Goal: Communication & Community: Share content

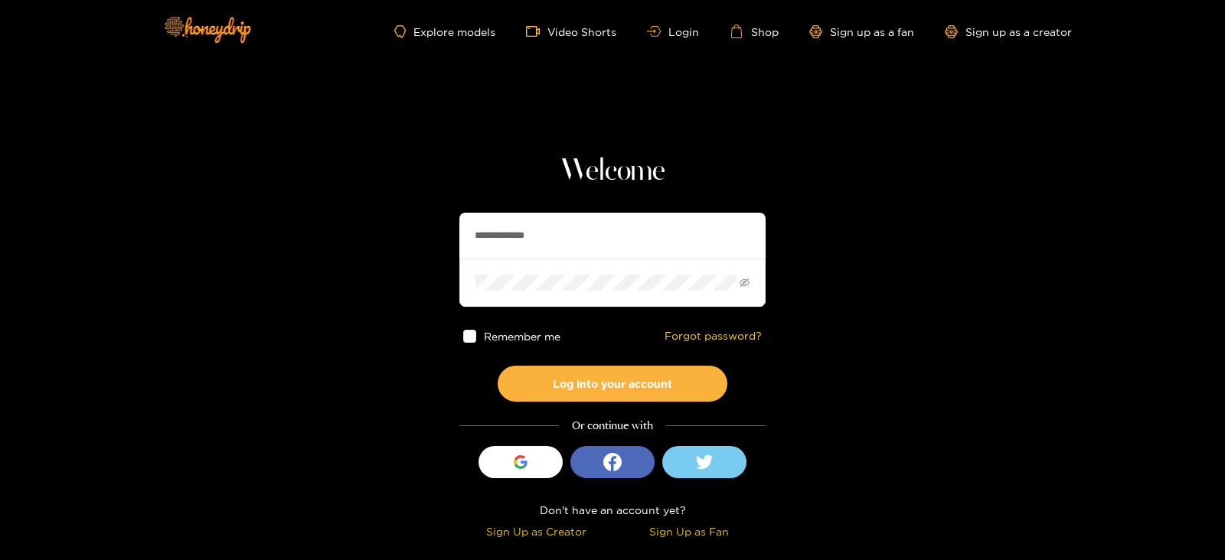
drag, startPoint x: 566, startPoint y: 227, endPoint x: 388, endPoint y: 235, distance: 178.5
click at [388, 235] on section "**********" at bounding box center [612, 272] width 1225 height 544
type input "**********"
click at [498, 366] on button "Log into your account" at bounding box center [613, 384] width 230 height 36
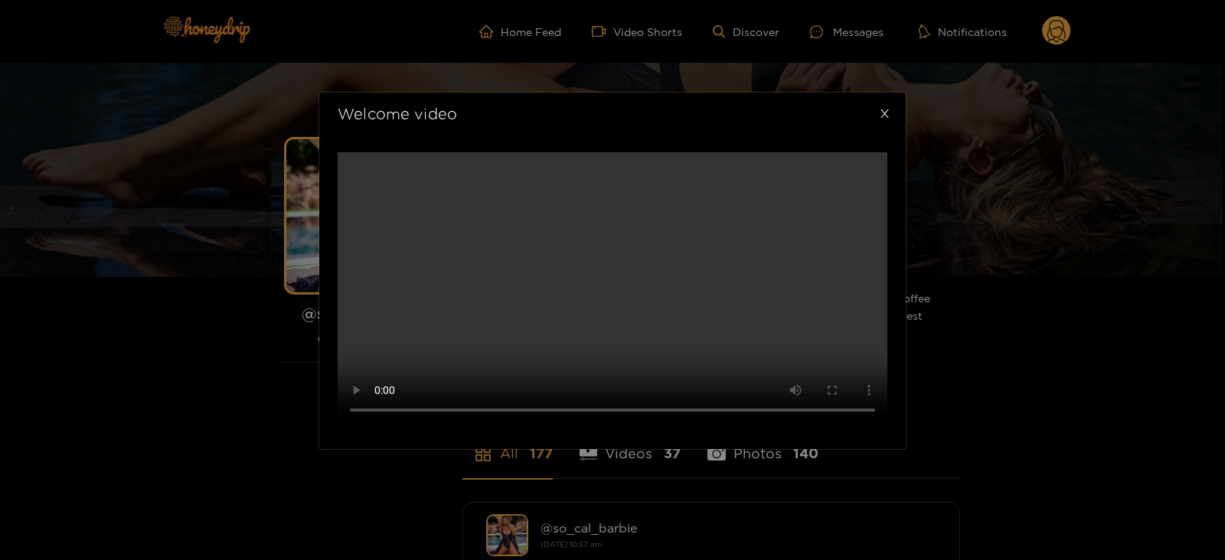
click at [883, 108] on icon "close" at bounding box center [884, 113] width 11 height 11
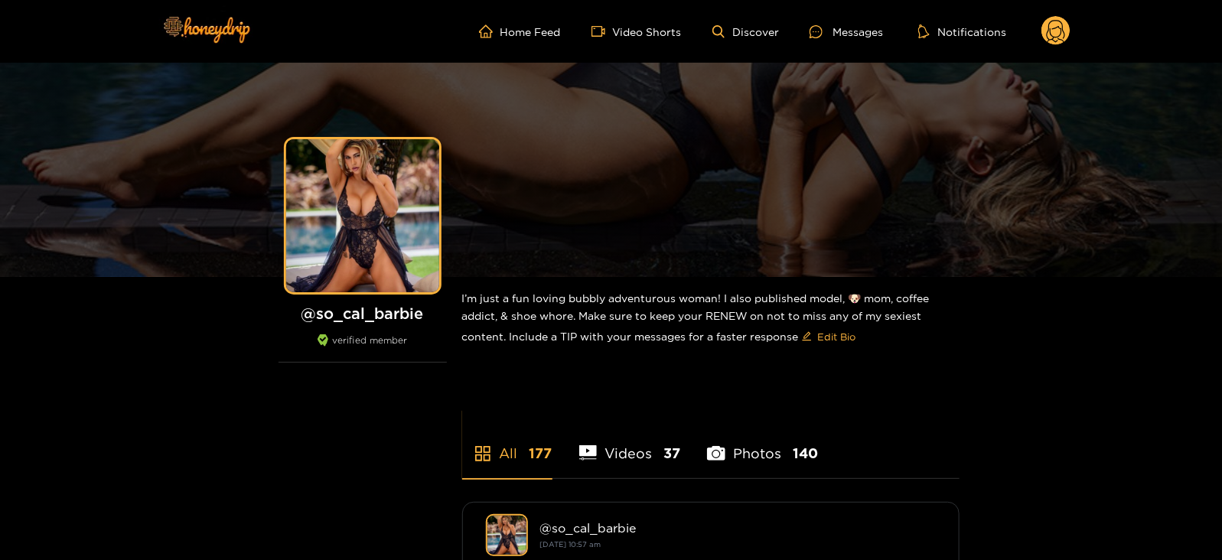
click at [1057, 32] on circle at bounding box center [1056, 30] width 29 height 29
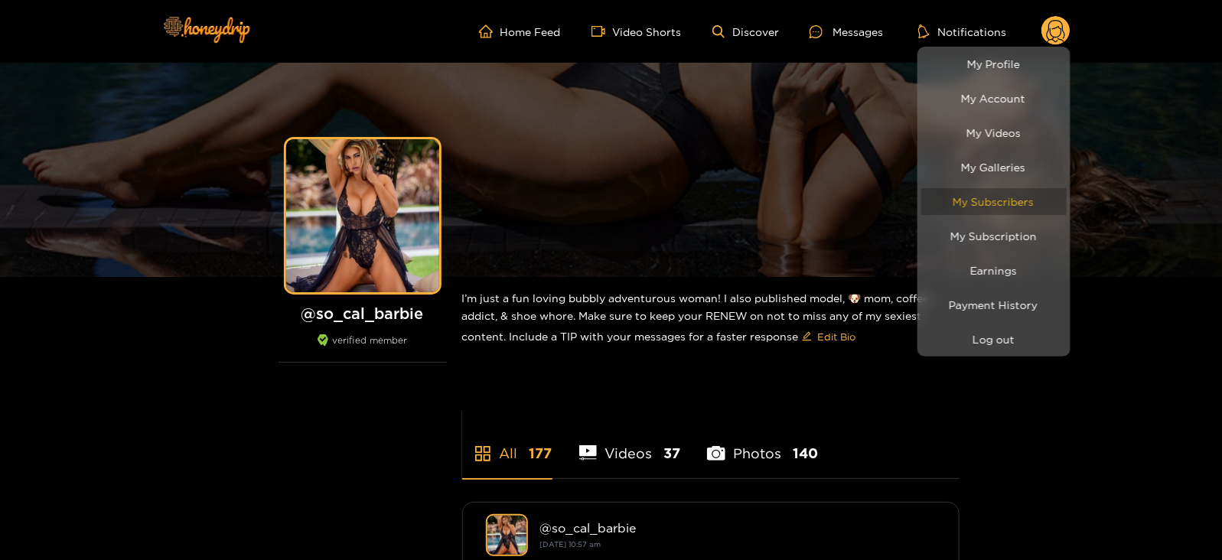
click at [994, 197] on link "My Subscribers" at bounding box center [994, 201] width 145 height 27
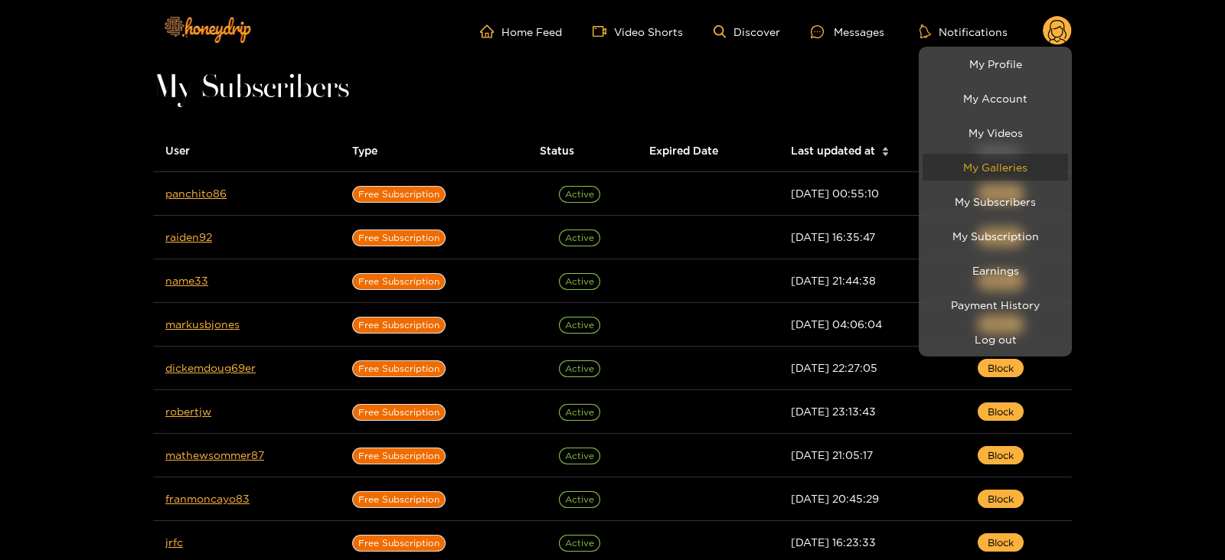
click at [978, 173] on link "My Galleries" at bounding box center [994, 167] width 145 height 27
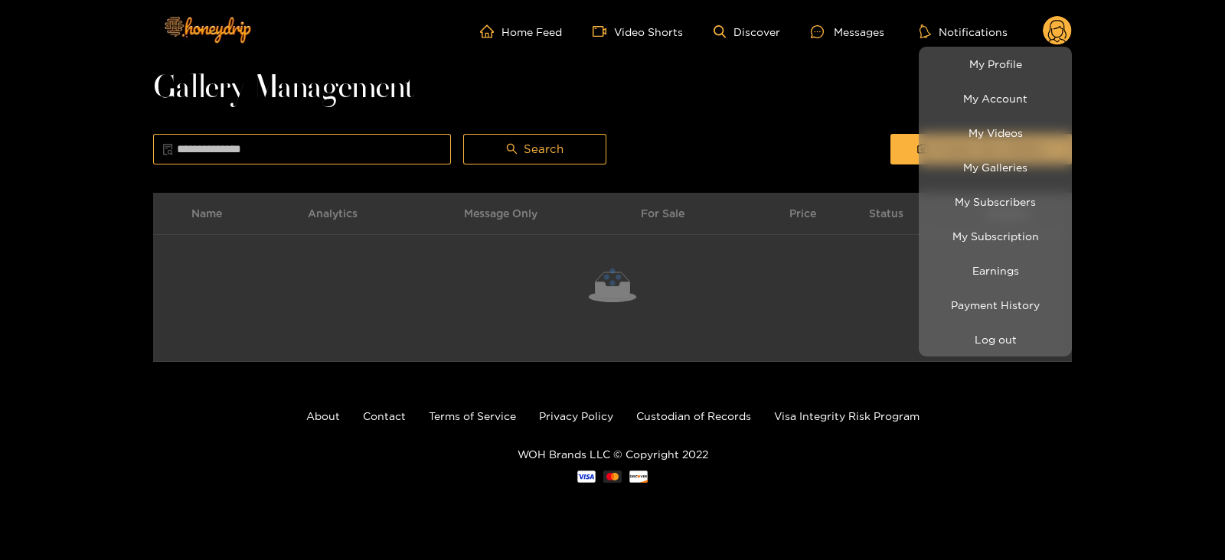
click at [809, 73] on div at bounding box center [612, 280] width 1225 height 560
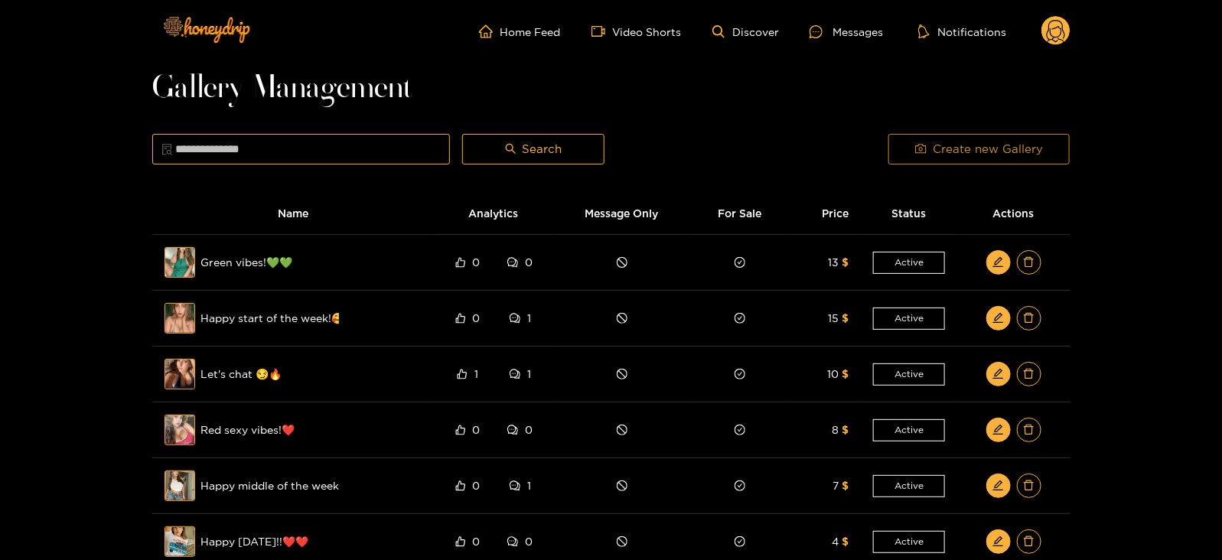
click at [899, 145] on button "Create new Gallery" at bounding box center [979, 149] width 181 height 31
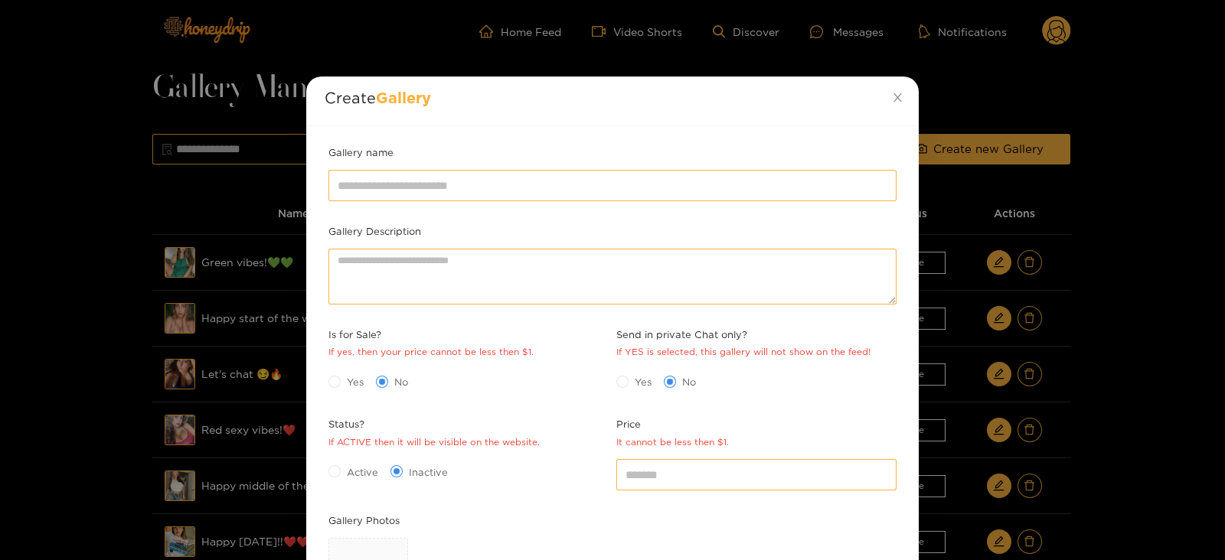
scroll to position [58, 0]
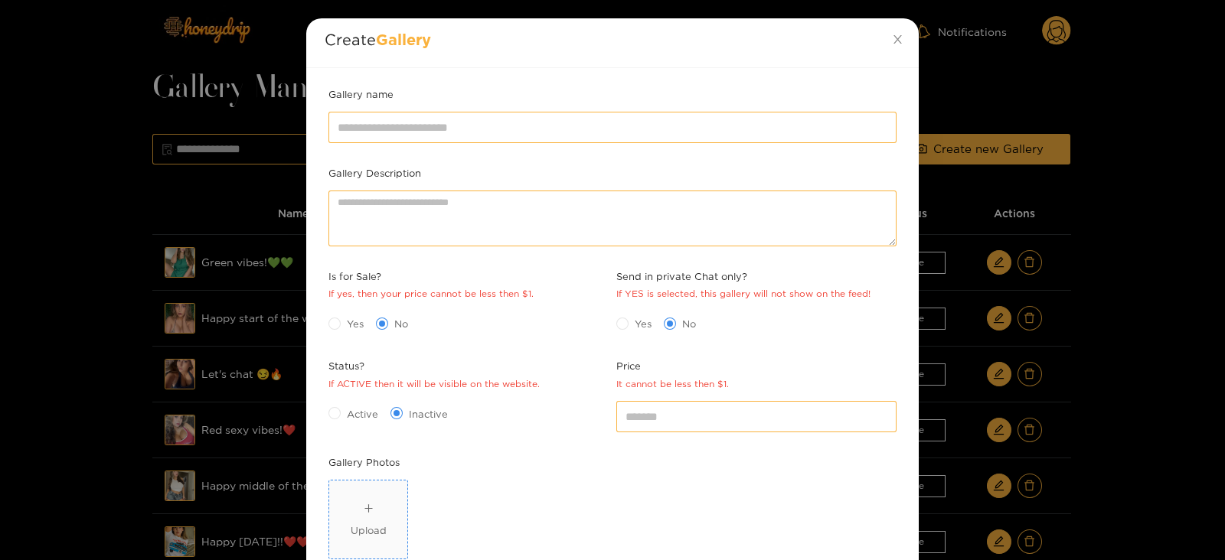
click at [352, 484] on span "Upload" at bounding box center [368, 520] width 78 height 78
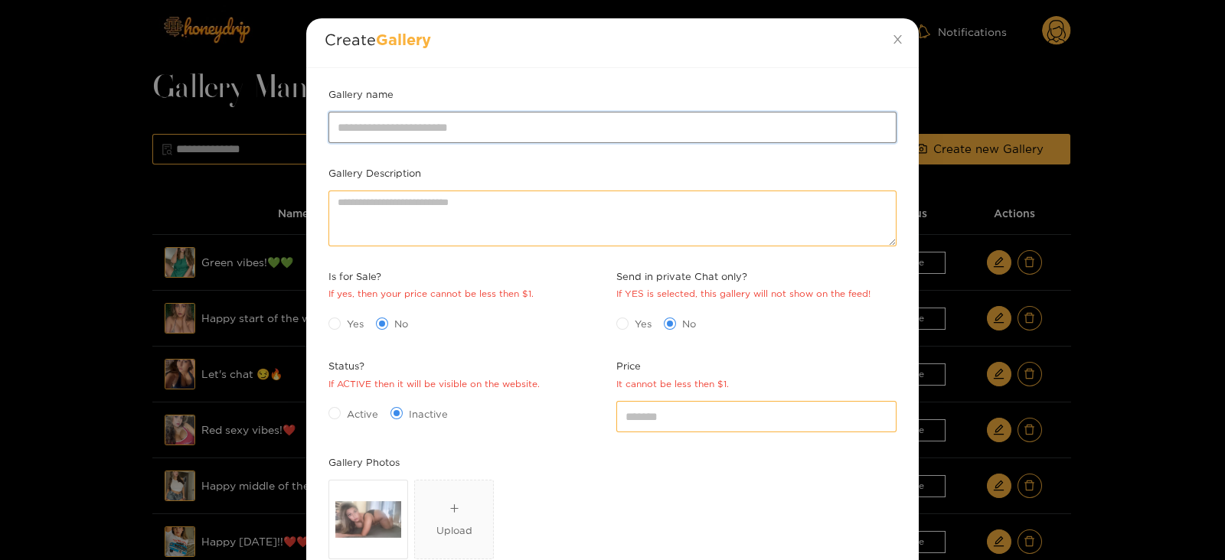
click at [464, 124] on input "Gallery name" at bounding box center [612, 127] width 568 height 31
type input "**********"
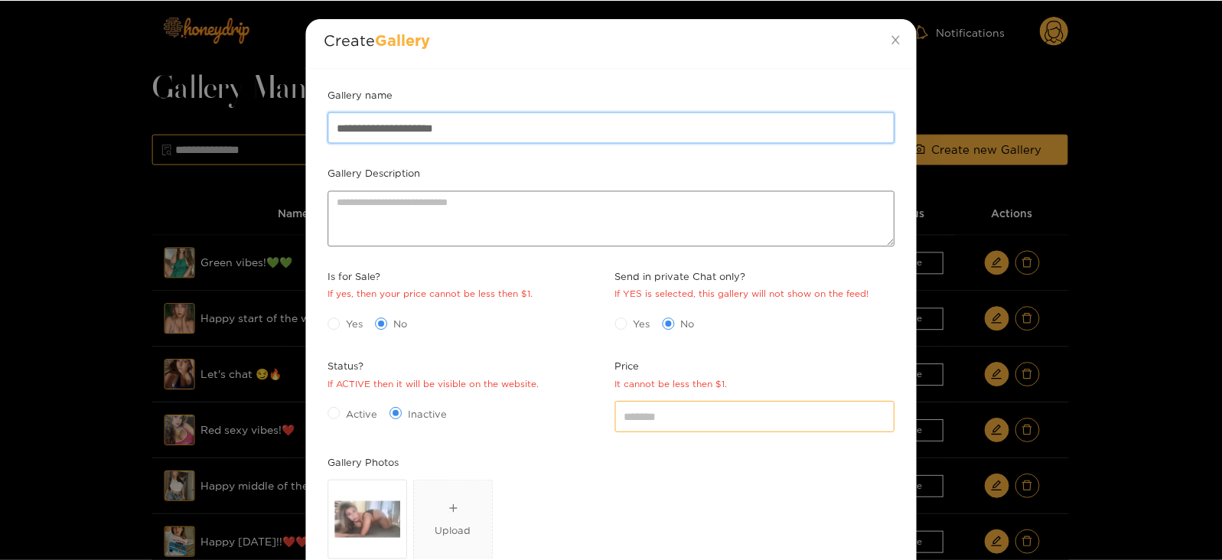
scroll to position [222, 0]
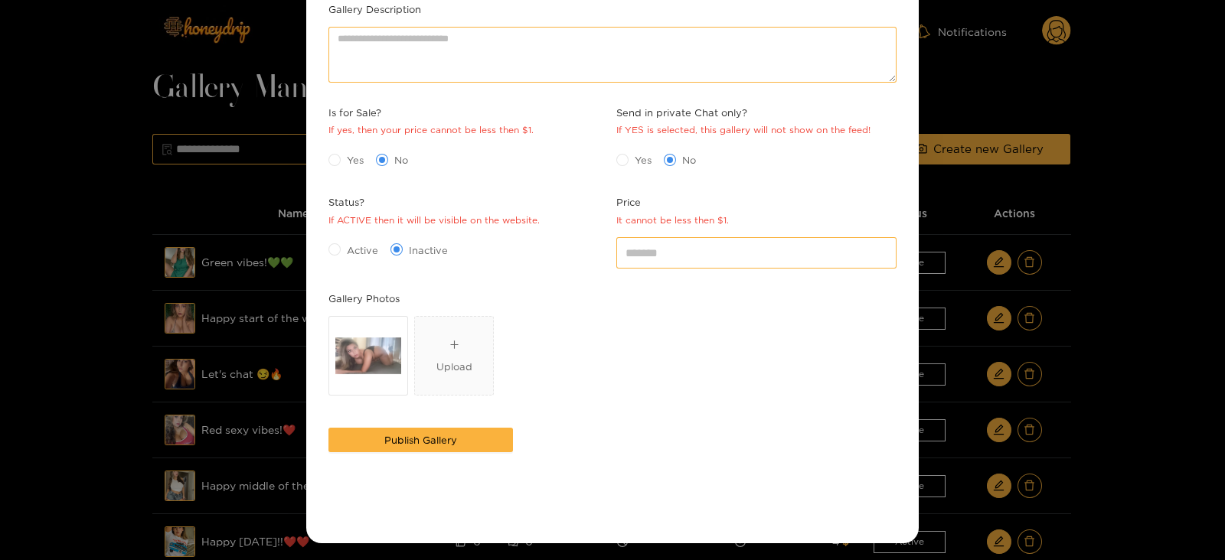
click at [347, 250] on span "Active" at bounding box center [363, 250] width 44 height 15
click at [666, 235] on div "*" at bounding box center [756, 252] width 288 height 38
click at [658, 243] on input "*" at bounding box center [756, 252] width 280 height 31
type input "*"
click at [415, 421] on div "Gallery Photos Captura de pantalla [DATE] 101047.png Upload" at bounding box center [613, 357] width 576 height 133
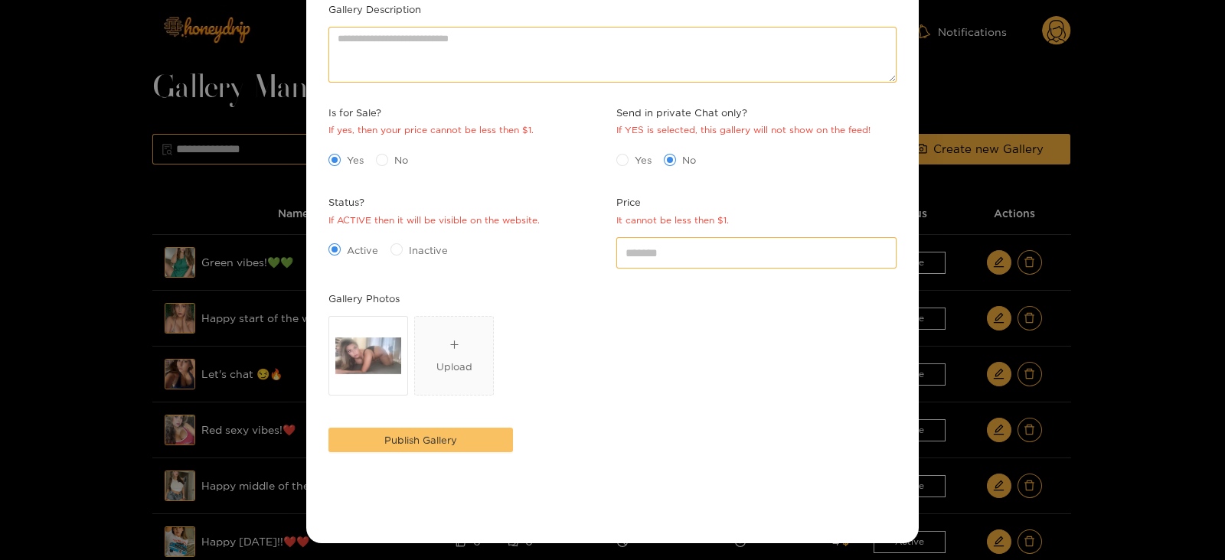
click at [400, 442] on span "Publish Gallery" at bounding box center [420, 439] width 73 height 15
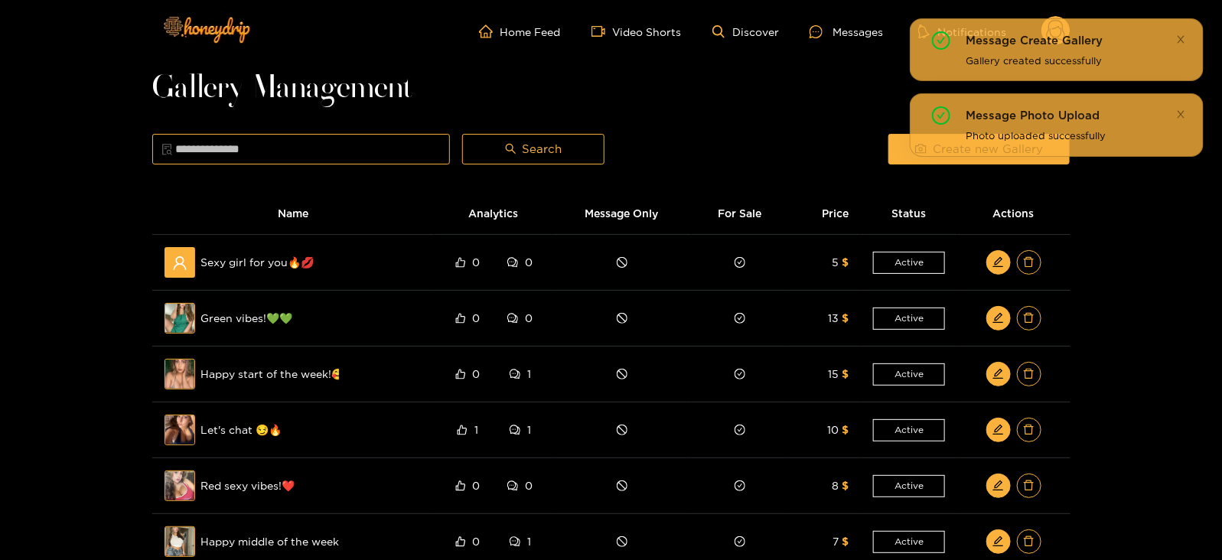
click at [804, 32] on ul "Home Feed Video Shorts Discover Messages Notifications" at bounding box center [775, 31] width 592 height 31
click at [827, 31] on div at bounding box center [821, 31] width 23 height 13
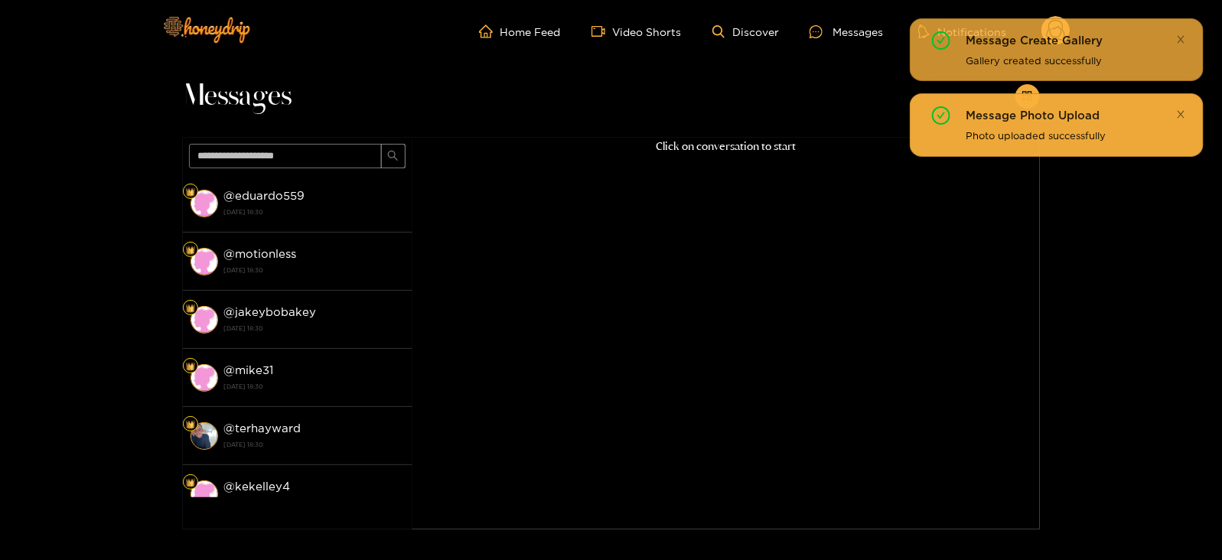
click at [1179, 114] on icon "close" at bounding box center [1181, 114] width 10 height 10
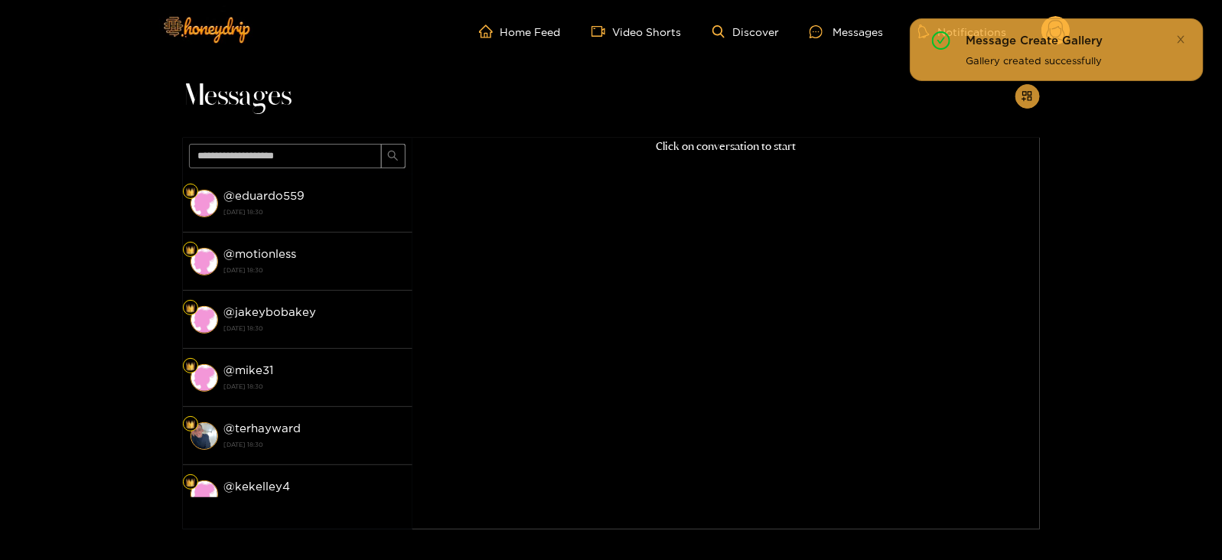
click at [1022, 106] on button "button" at bounding box center [1028, 96] width 24 height 24
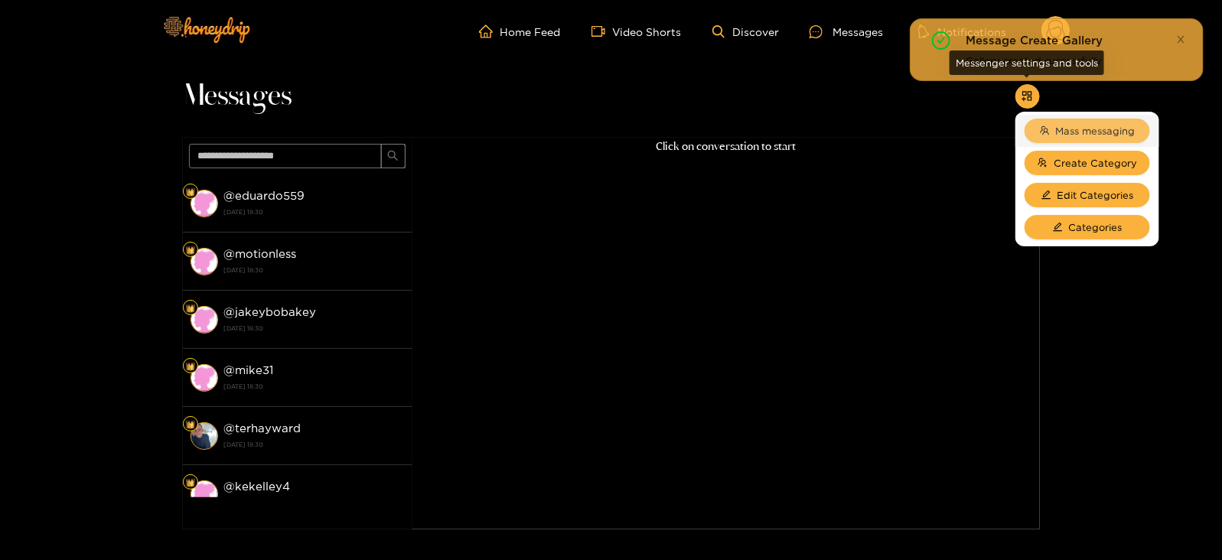
click at [1051, 143] on li "Mass messaging" at bounding box center [1088, 131] width 144 height 32
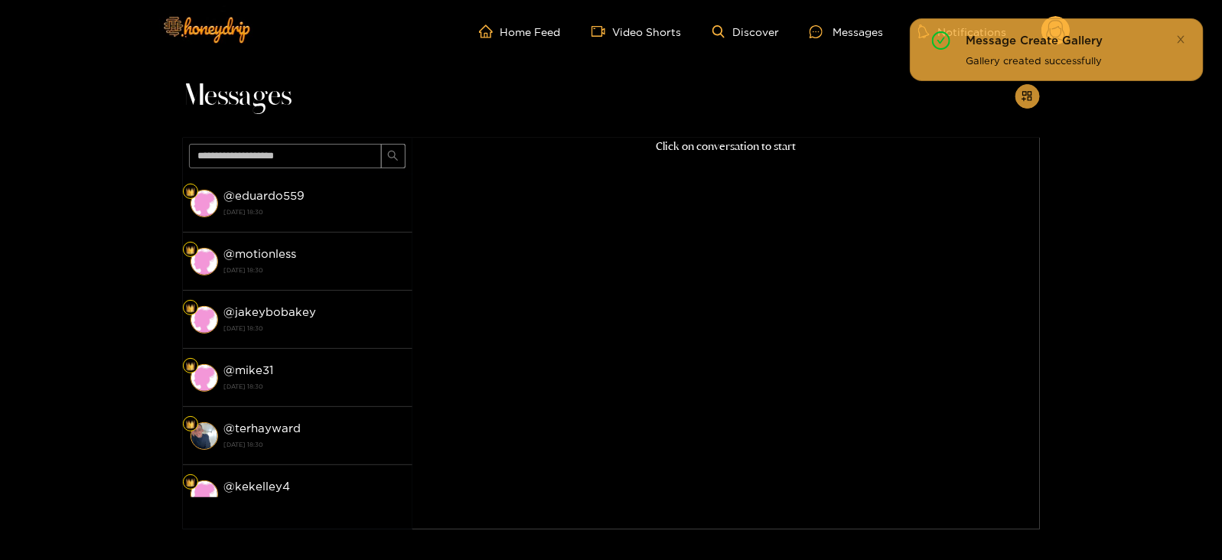
click at [1031, 103] on span "appstore-add" at bounding box center [1027, 96] width 11 height 13
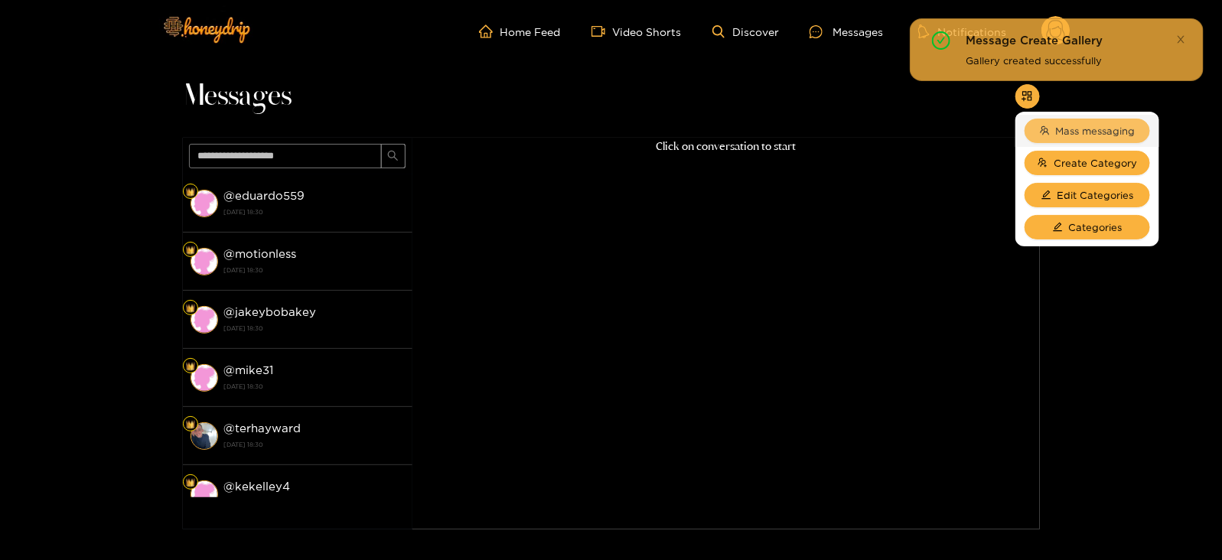
click at [1059, 128] on span "Mass messaging" at bounding box center [1096, 130] width 80 height 15
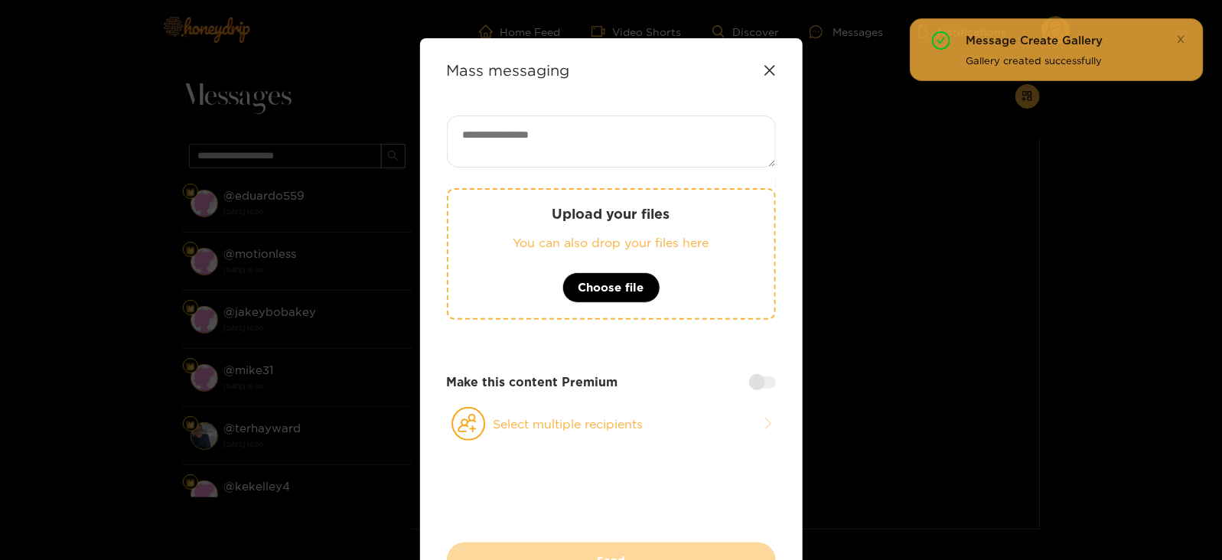
click at [708, 234] on p "You can also drop your files here" at bounding box center [611, 243] width 265 height 18
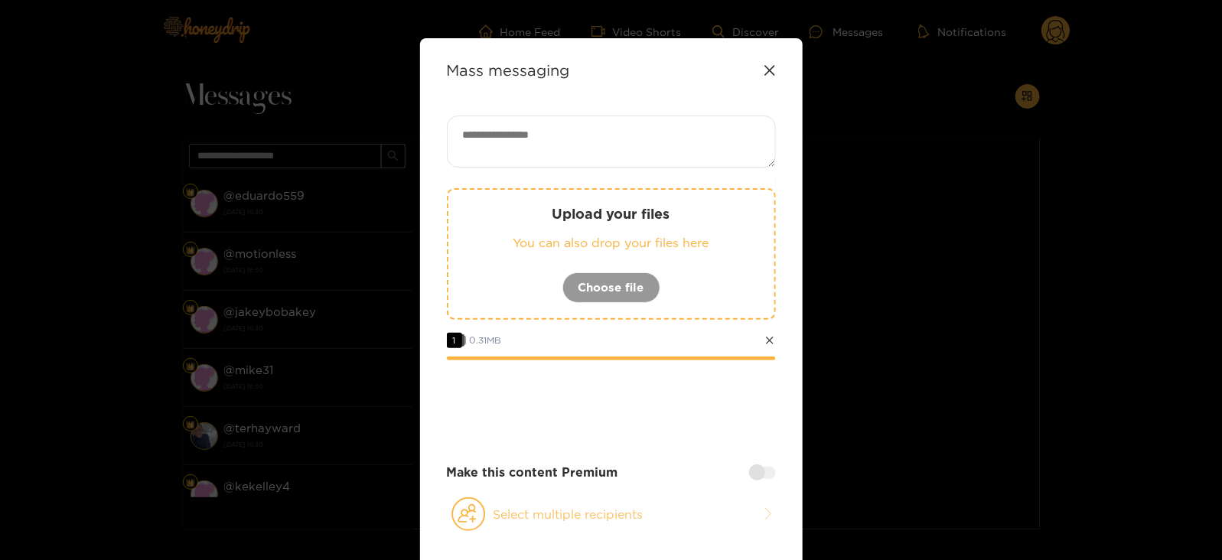
click at [486, 507] on button "Select multiple recipients" at bounding box center [611, 514] width 329 height 35
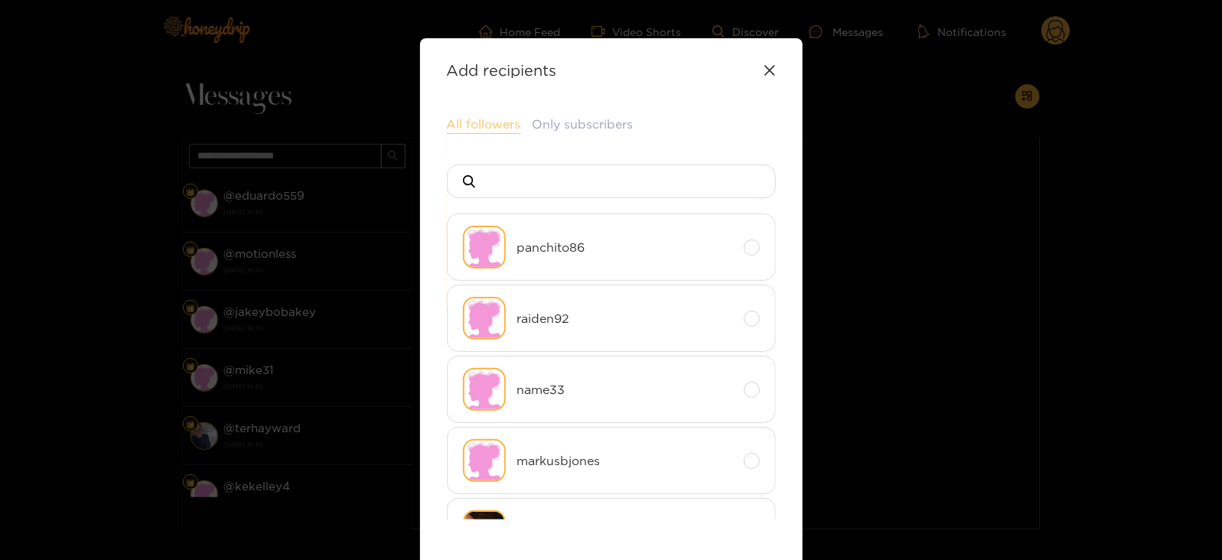
click at [496, 133] on button "All followers" at bounding box center [484, 125] width 74 height 18
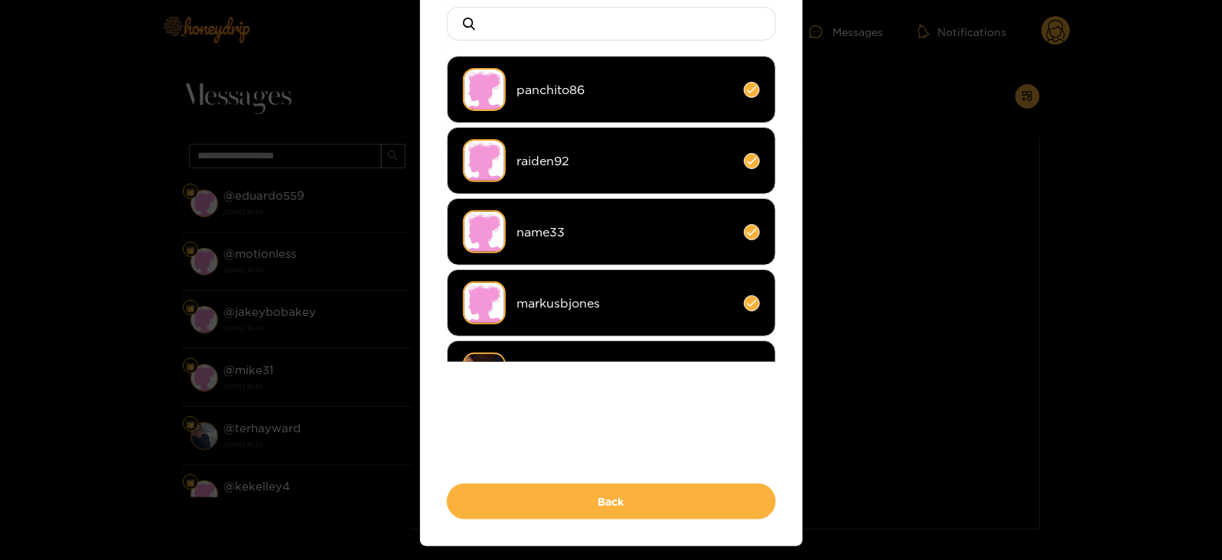
scroll to position [156, 0]
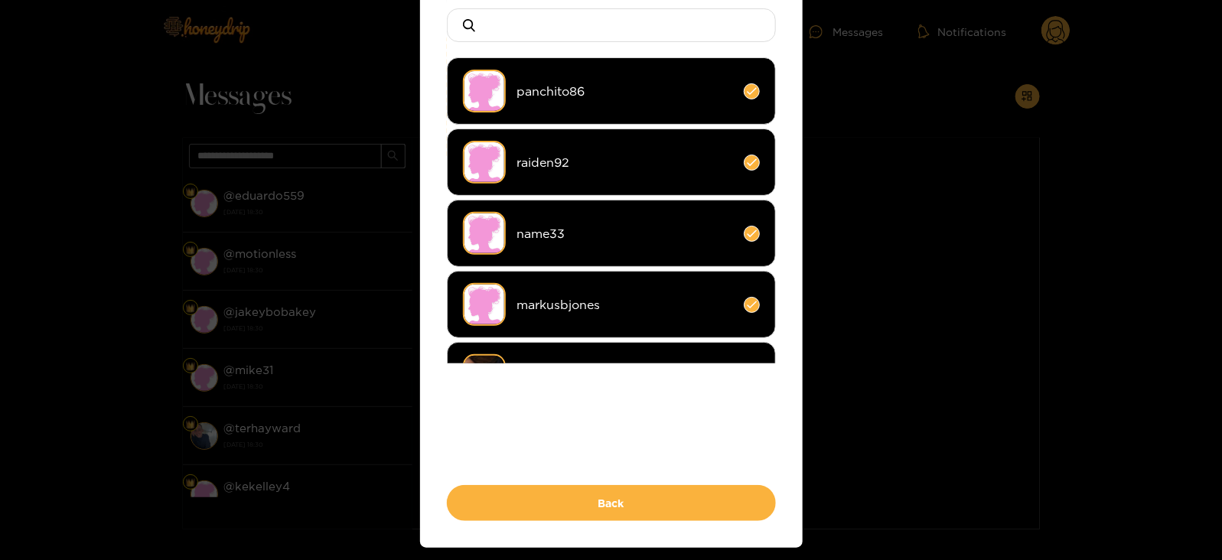
click at [769, 79] on li "panchito86" at bounding box center [611, 90] width 329 height 67
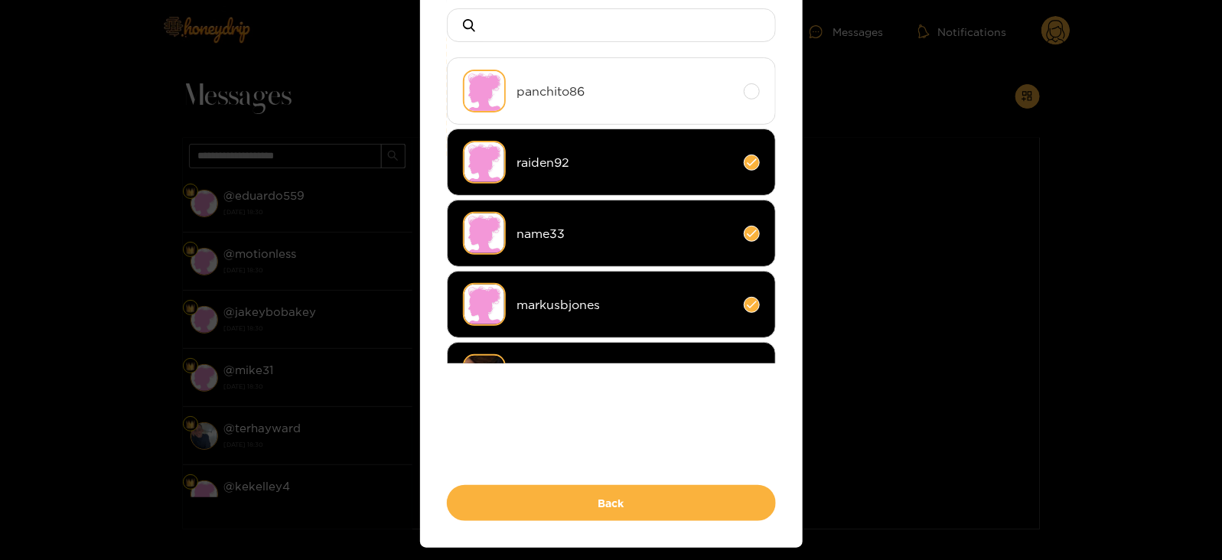
click at [690, 78] on li "panchito86" at bounding box center [611, 90] width 329 height 67
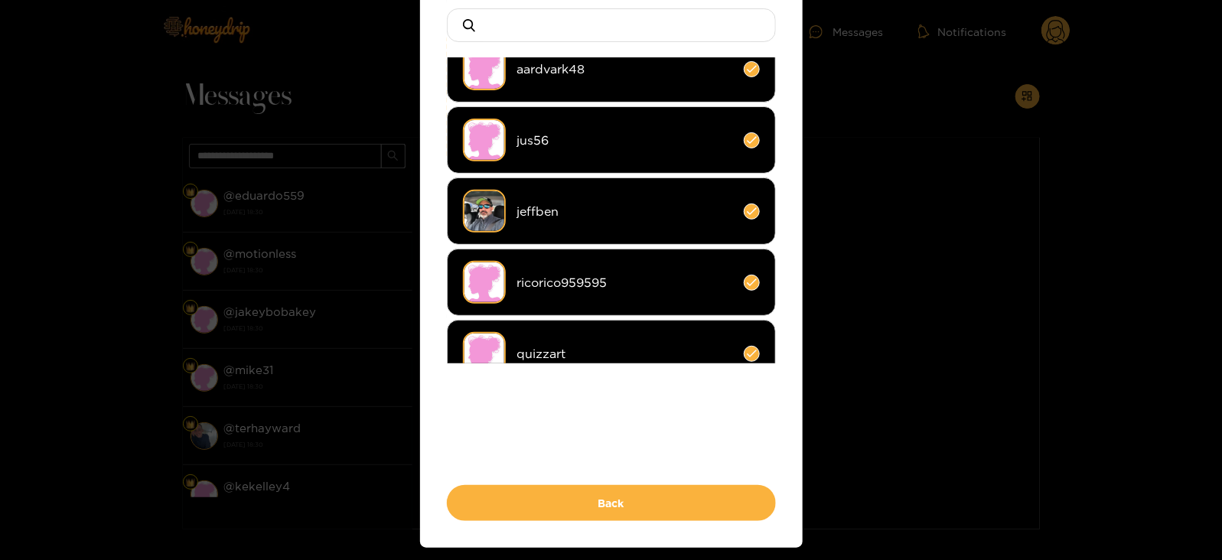
scroll to position [9322, 0]
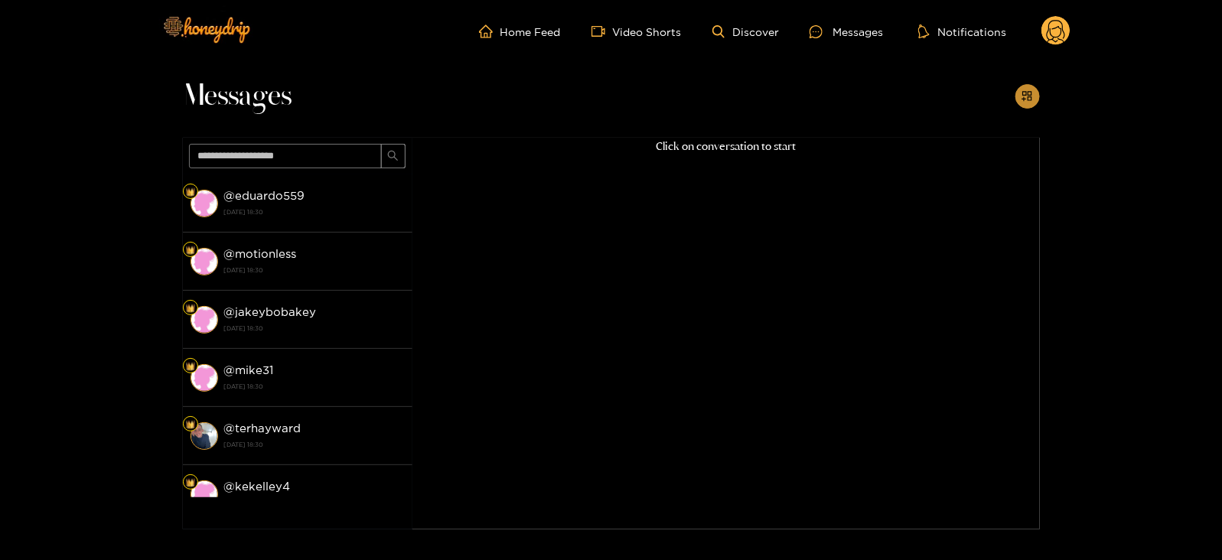
click at [1029, 94] on icon "appstore-add" at bounding box center [1027, 95] width 11 height 11
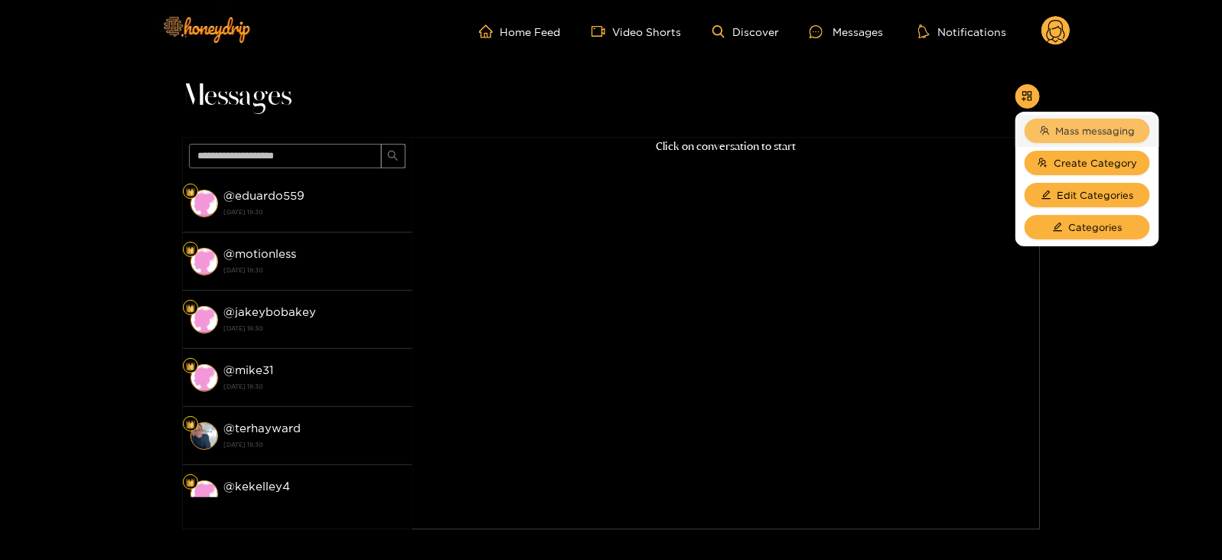
click at [1045, 126] on icon "team" at bounding box center [1045, 131] width 10 height 10
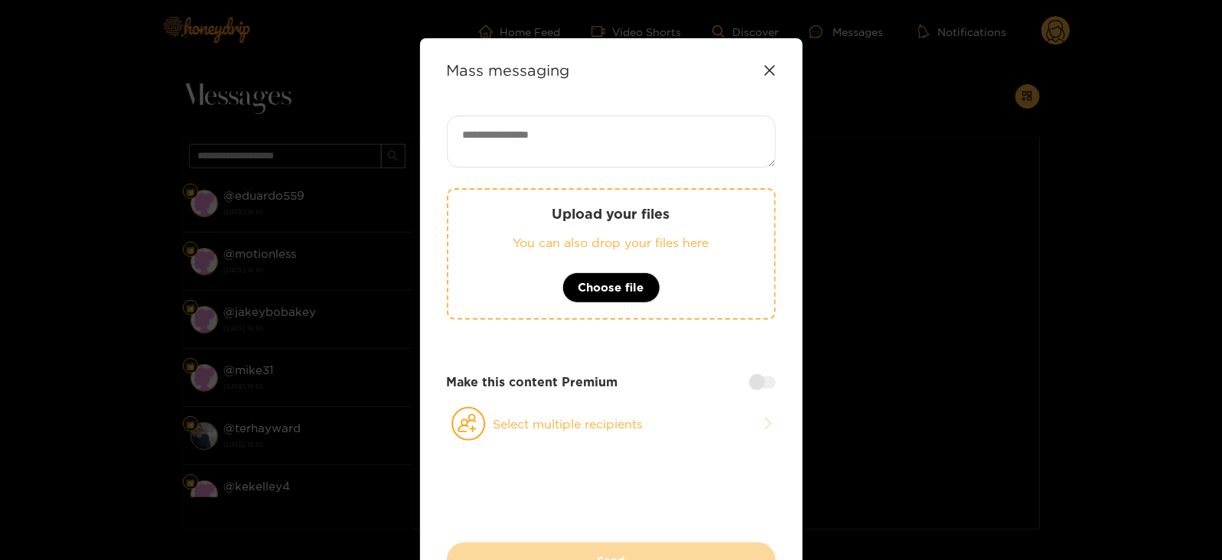
scroll to position [106, 0]
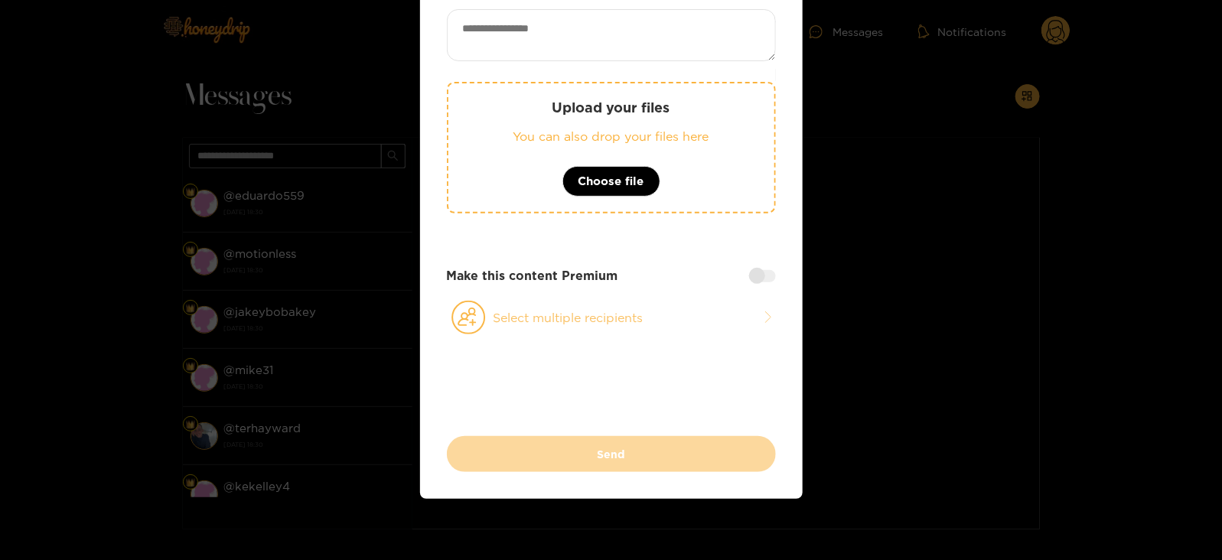
click at [515, 328] on button "Select multiple recipients" at bounding box center [611, 317] width 329 height 35
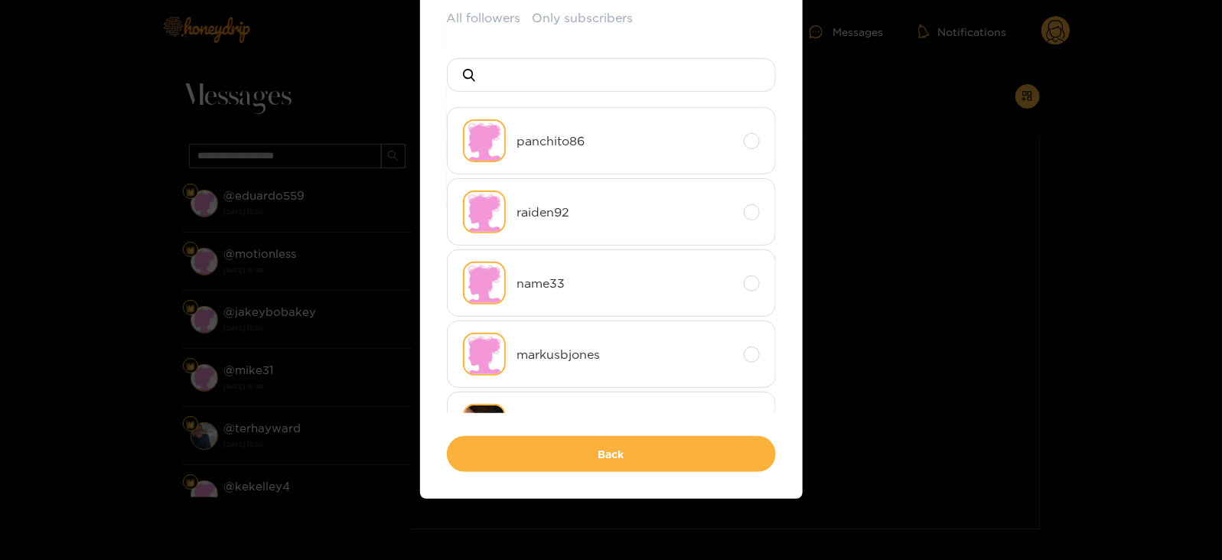
scroll to position [0, 0]
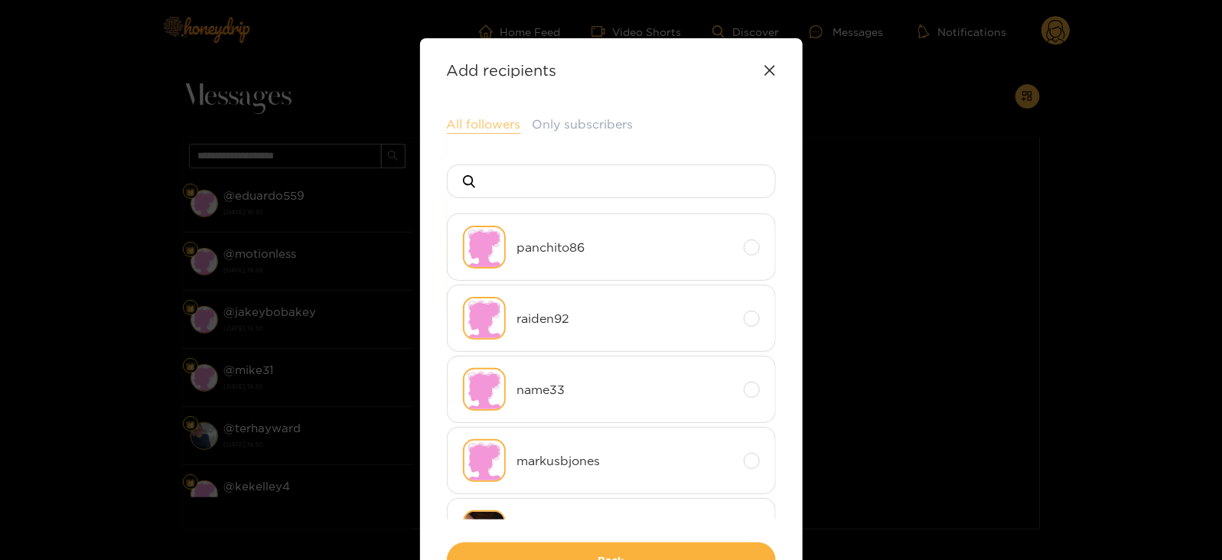
click at [471, 123] on button "All followers" at bounding box center [484, 125] width 74 height 18
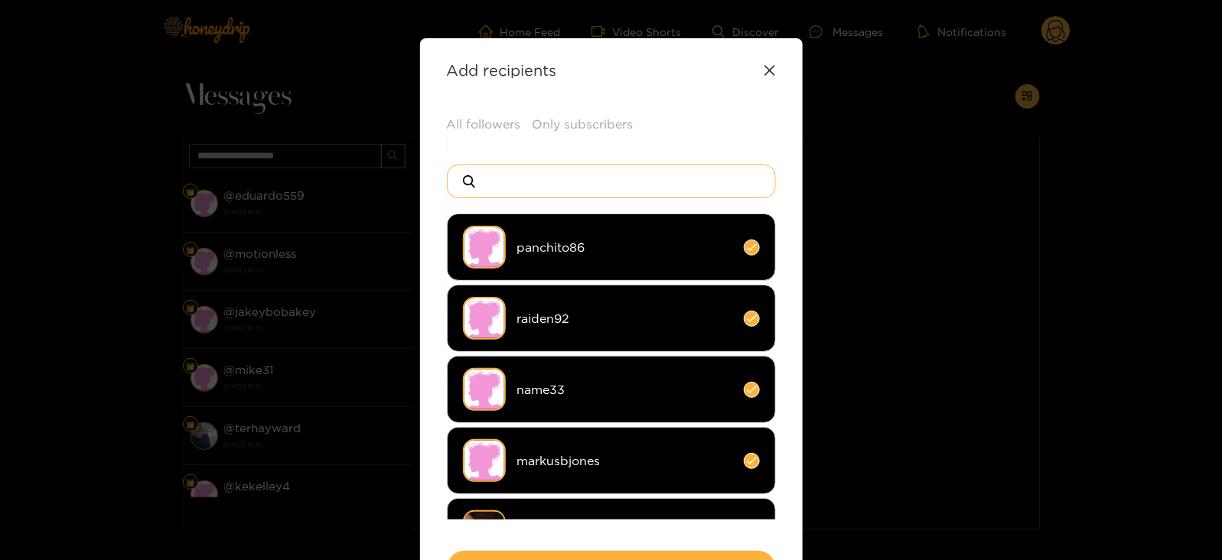
click at [534, 179] on input at bounding box center [617, 181] width 269 height 32
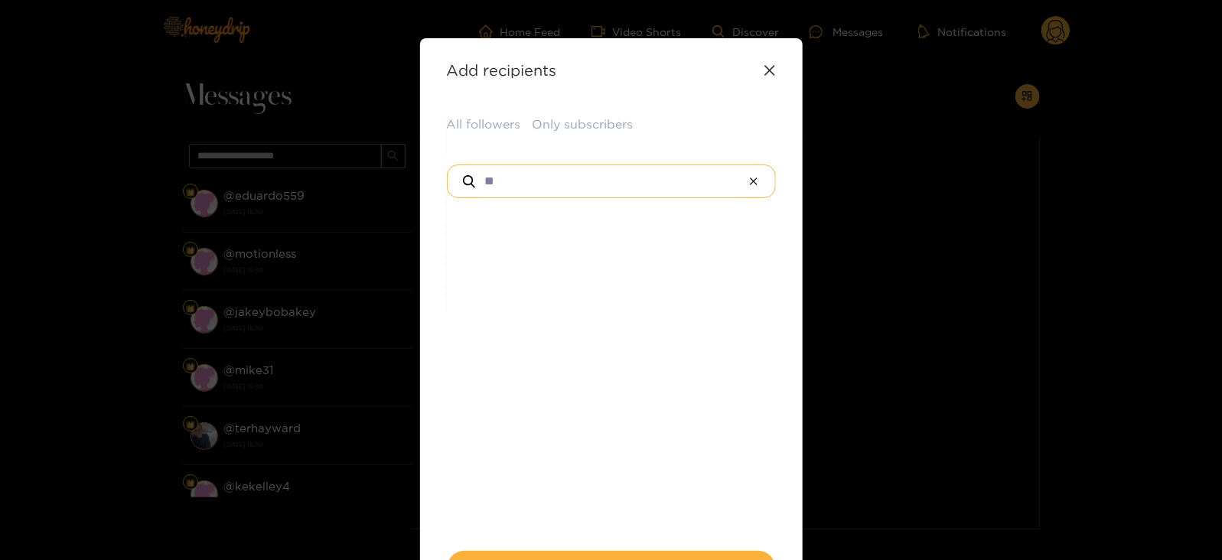
type input "*"
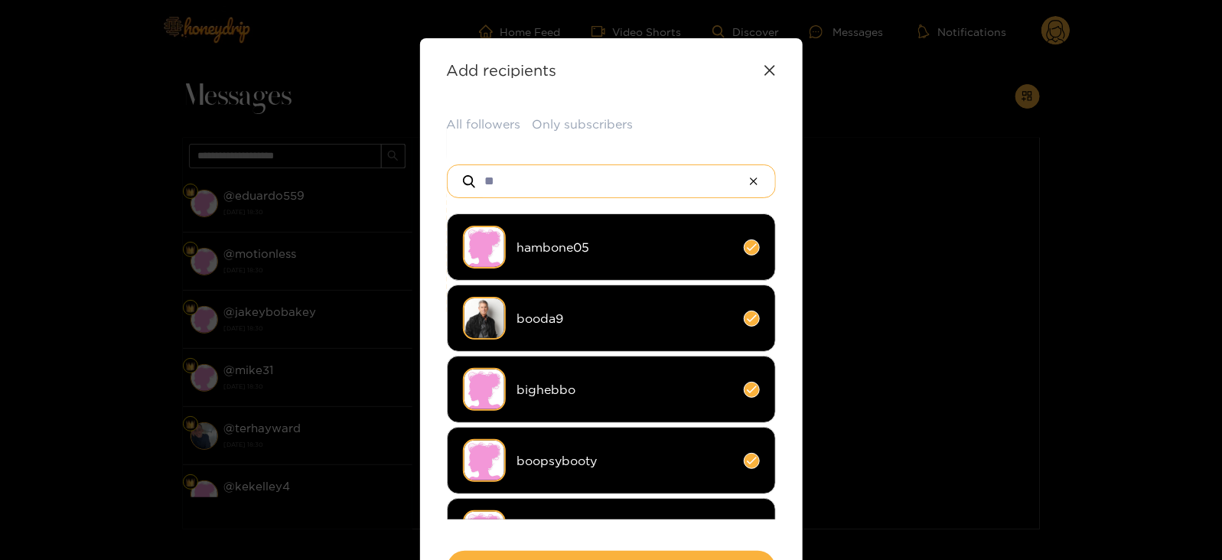
type input "**"
click at [509, 328] on li "booda9" at bounding box center [611, 318] width 329 height 67
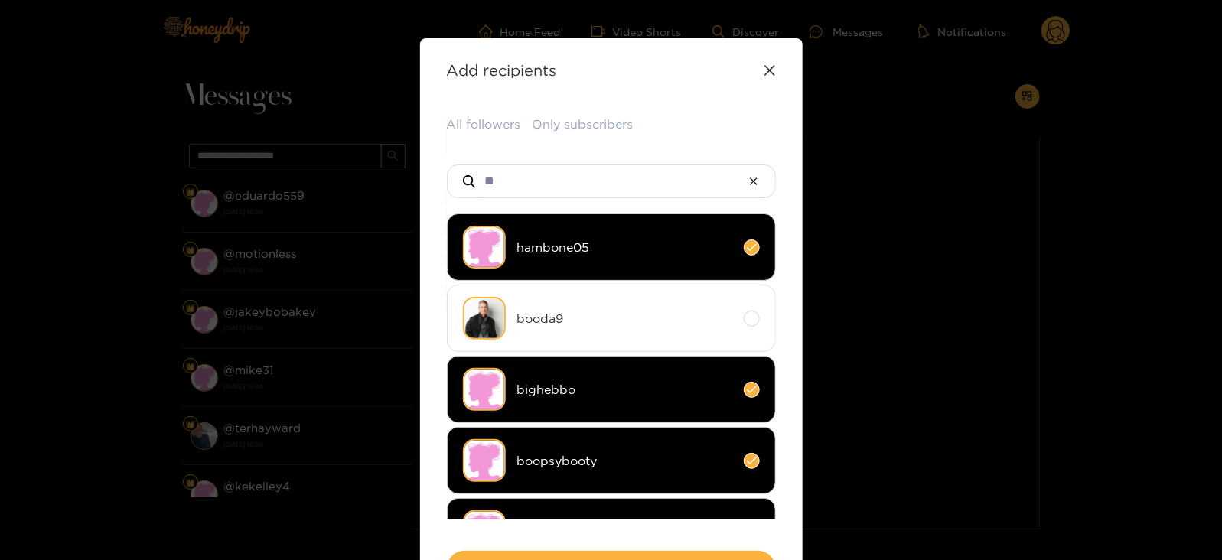
scroll to position [113, 0]
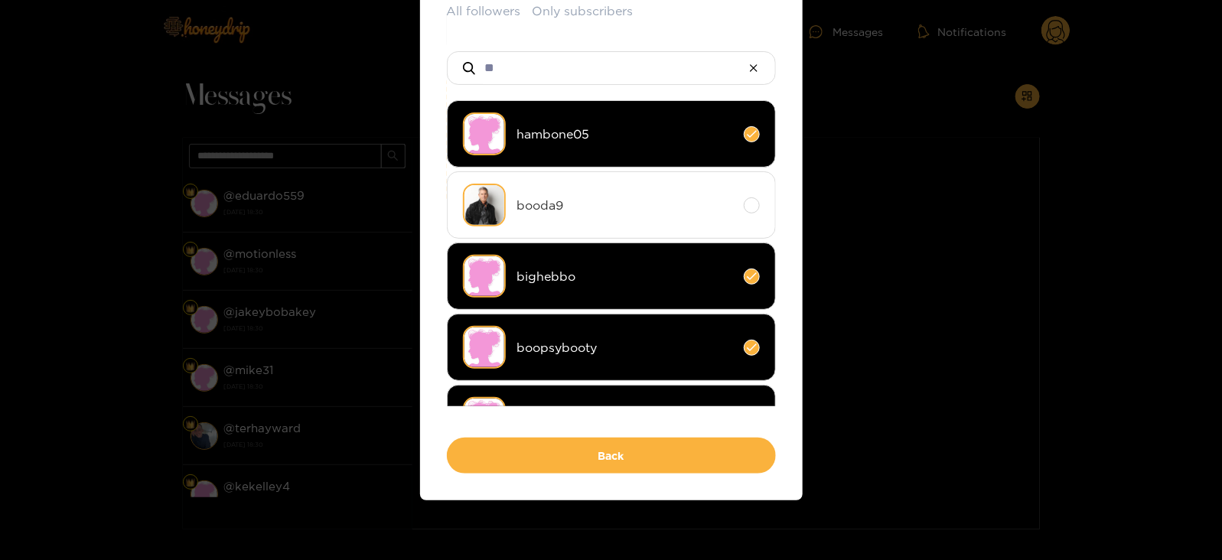
click at [508, 432] on div "All followers Only subscribers ** hambone05 booda9 bighebbo boopsybooty adytzab…" at bounding box center [611, 237] width 329 height 471
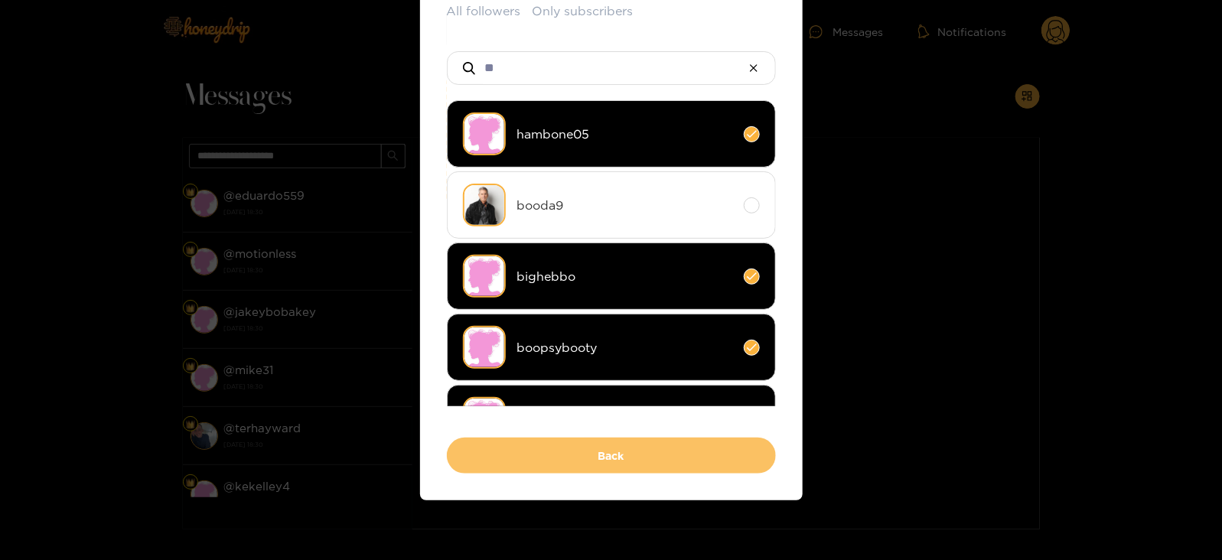
click at [504, 445] on button "Back" at bounding box center [611, 456] width 329 height 36
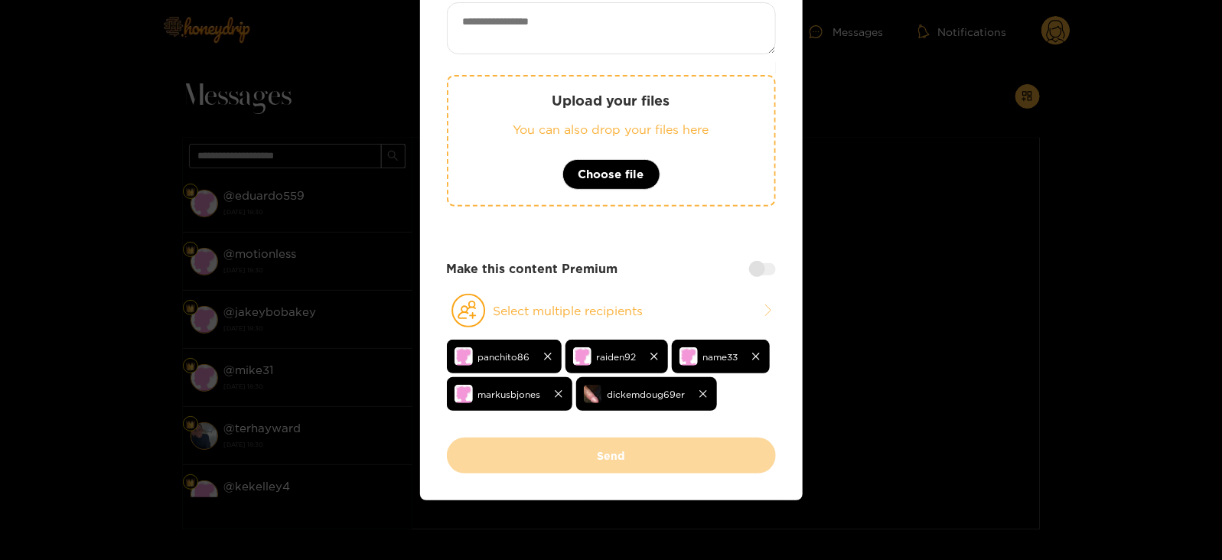
click at [527, 121] on p "You can also drop your files here" at bounding box center [611, 130] width 265 height 18
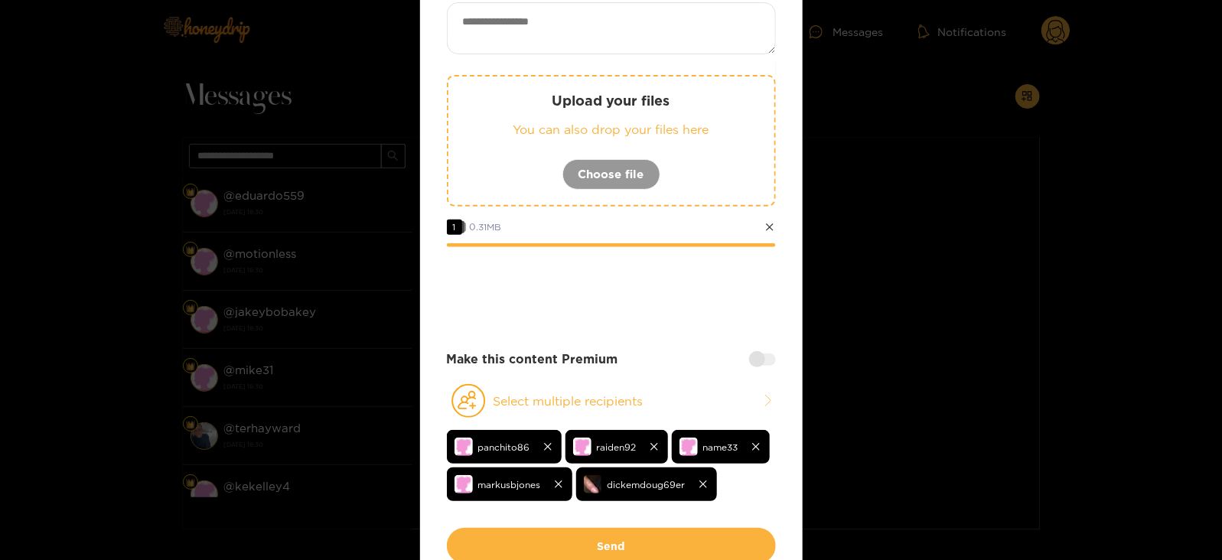
scroll to position [204, 0]
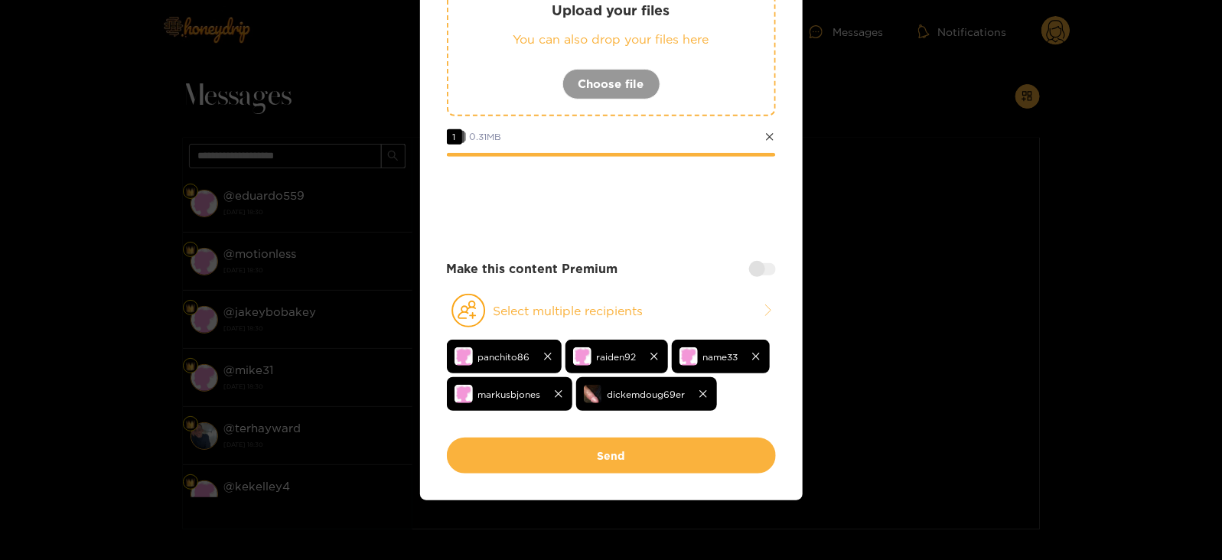
click at [750, 268] on div at bounding box center [762, 269] width 27 height 12
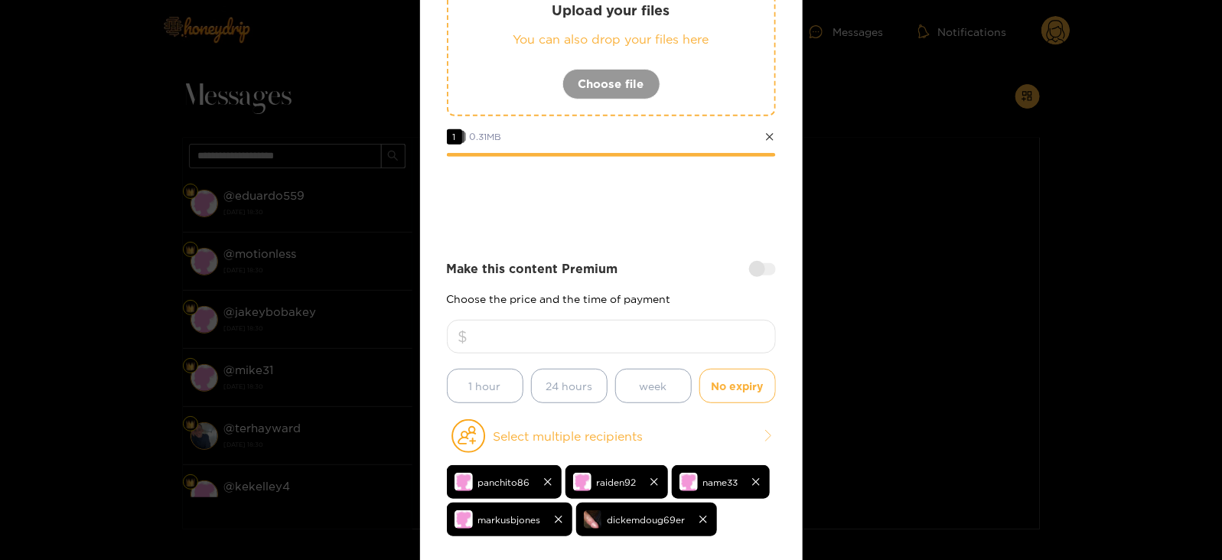
click at [612, 334] on input "number" at bounding box center [611, 337] width 329 height 34
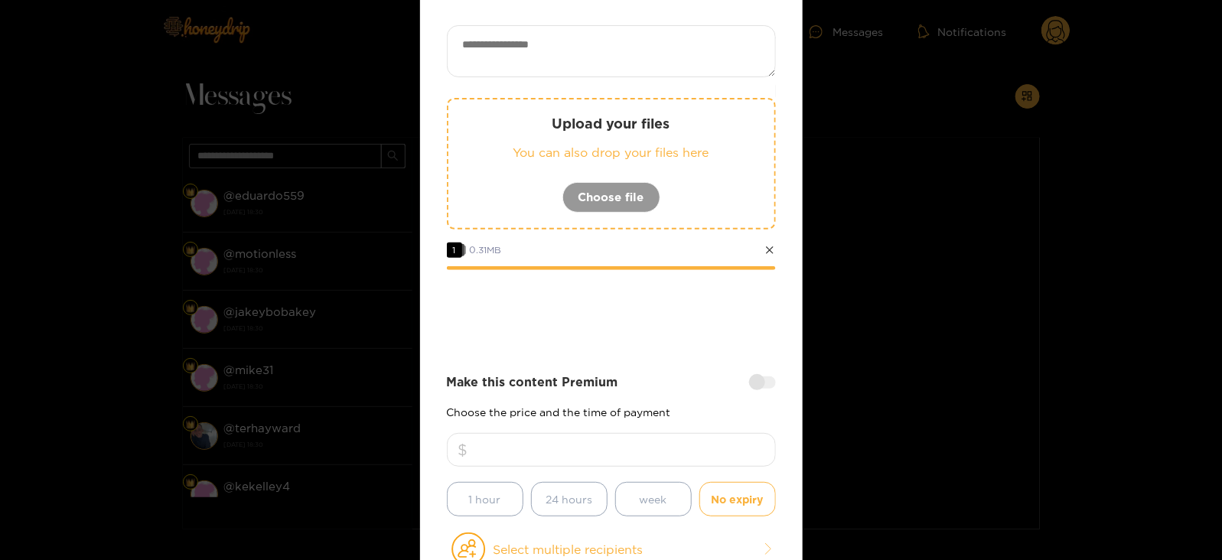
scroll to position [85, 0]
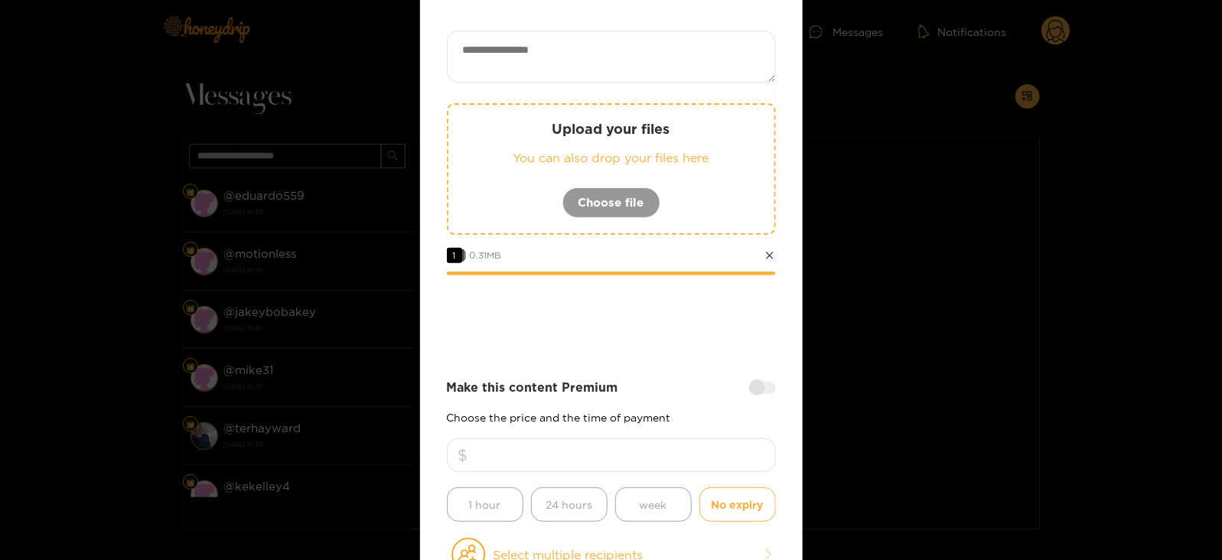
type input "**"
click at [532, 67] on textarea at bounding box center [611, 57] width 329 height 52
paste textarea "****"
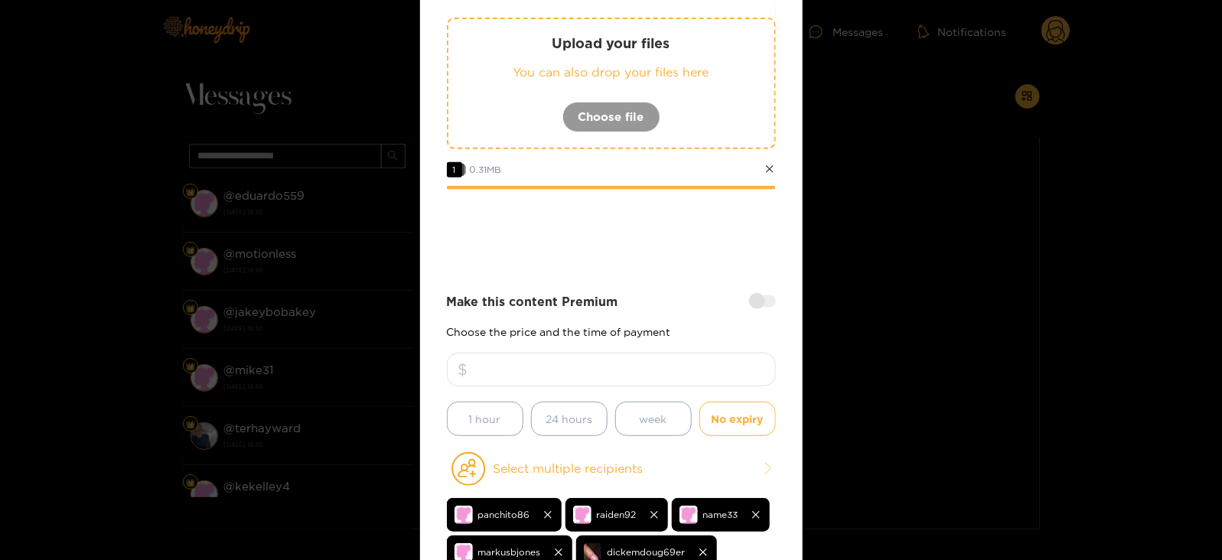
scroll to position [328, 0]
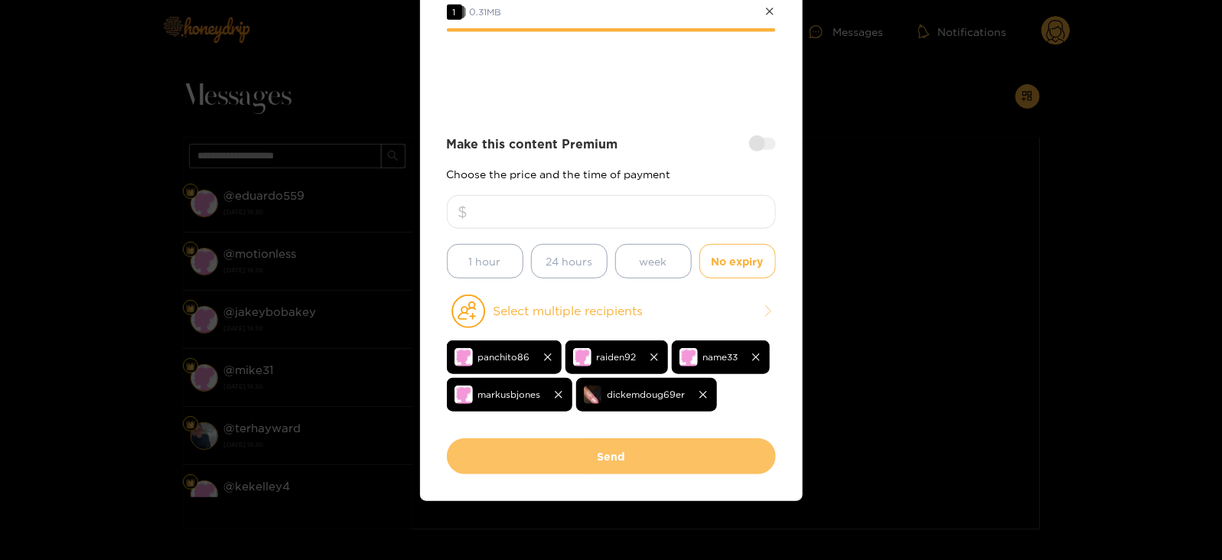
type textarea "**********"
click at [586, 439] on button "Send" at bounding box center [611, 457] width 329 height 36
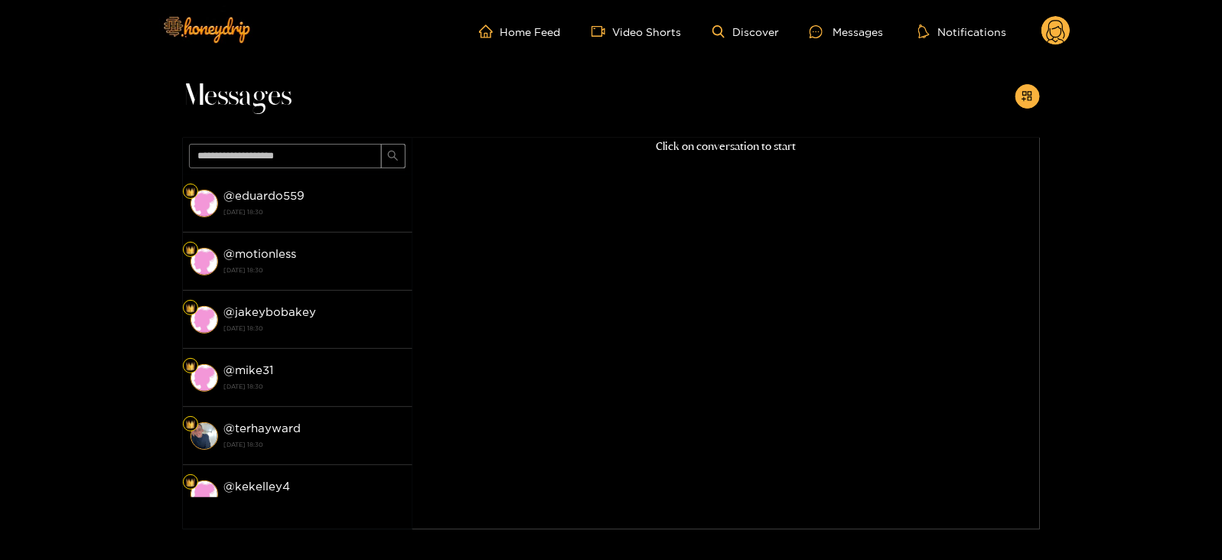
click at [1056, 32] on circle at bounding box center [1056, 30] width 29 height 29
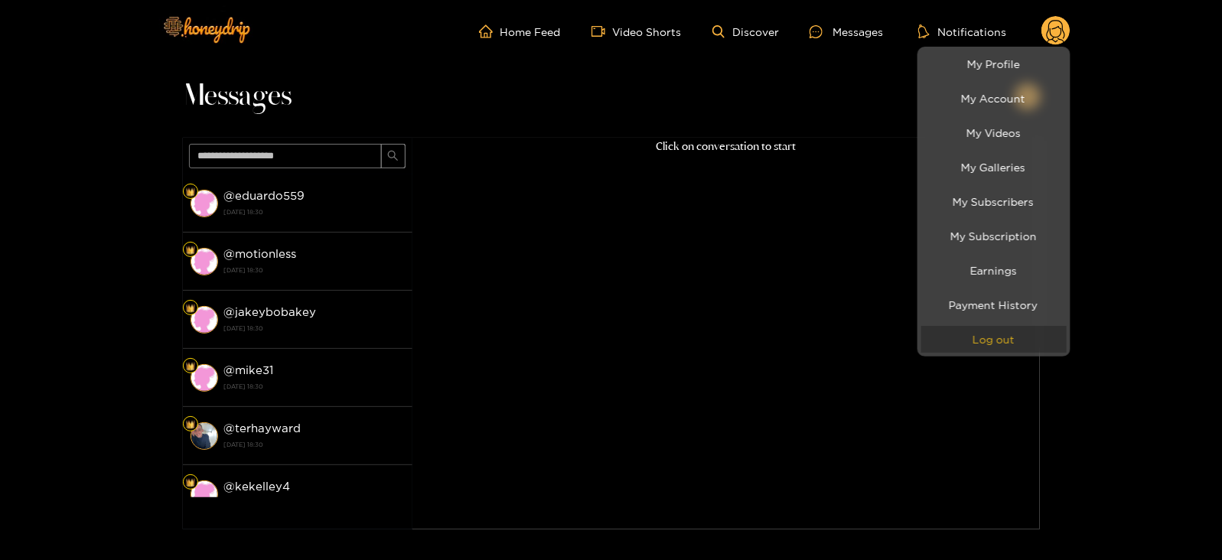
click at [961, 333] on button "Log out" at bounding box center [994, 339] width 145 height 27
